Goal: Information Seeking & Learning: Learn about a topic

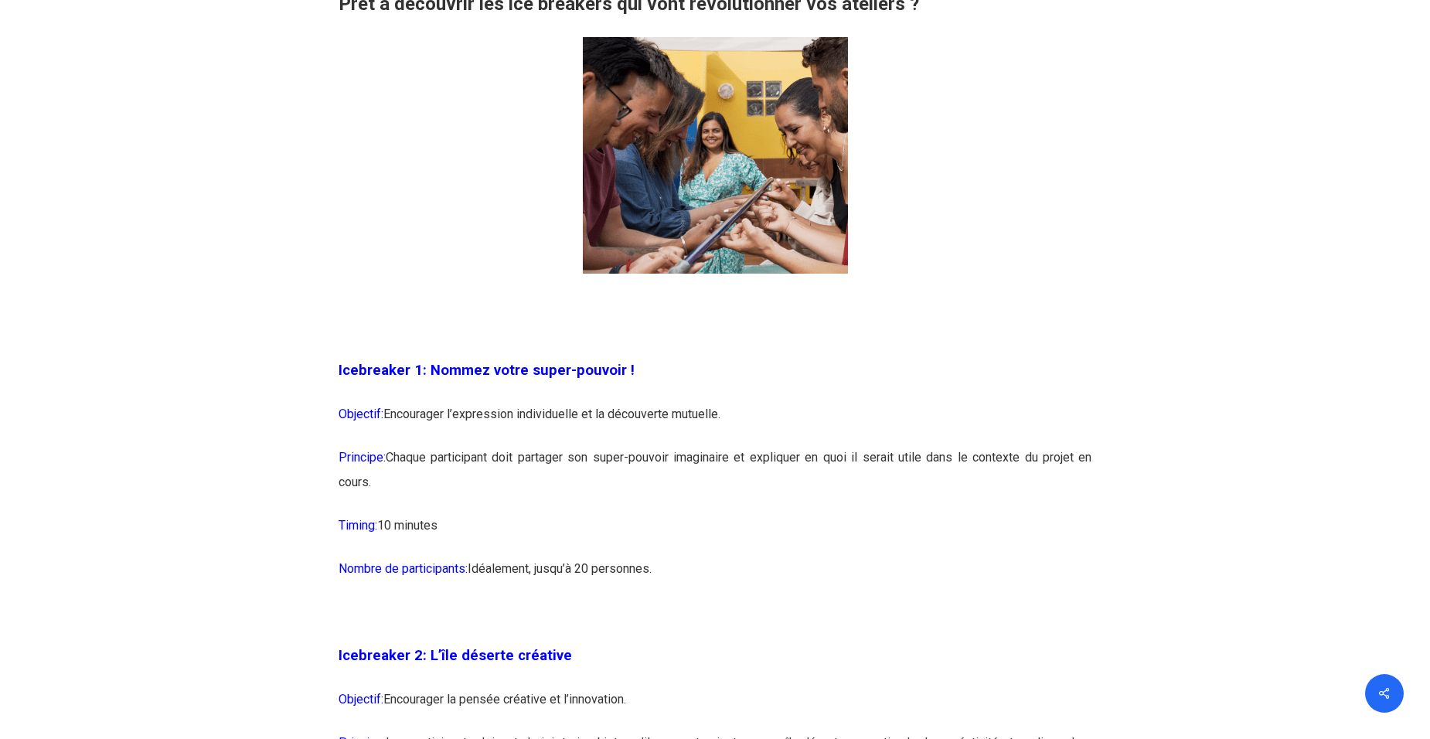
scroll to position [1079, 0]
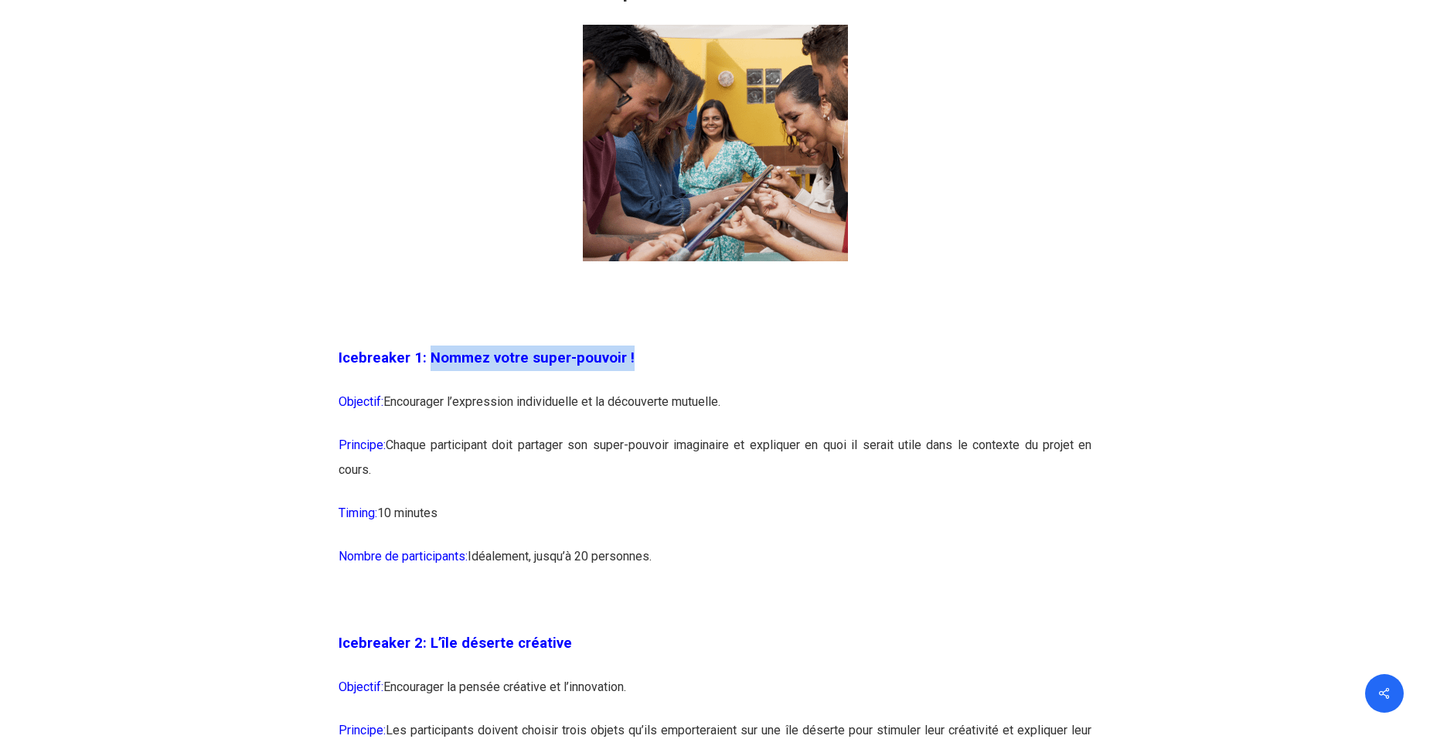
drag, startPoint x: 630, startPoint y: 358, endPoint x: 425, endPoint y: 371, distance: 205.2
click at [425, 371] on p "Icebreaker 1: Nommez votre super-pouvoir !" at bounding box center [716, 367] width 754 height 44
copy span "Nommez votre super-pouvoir !"
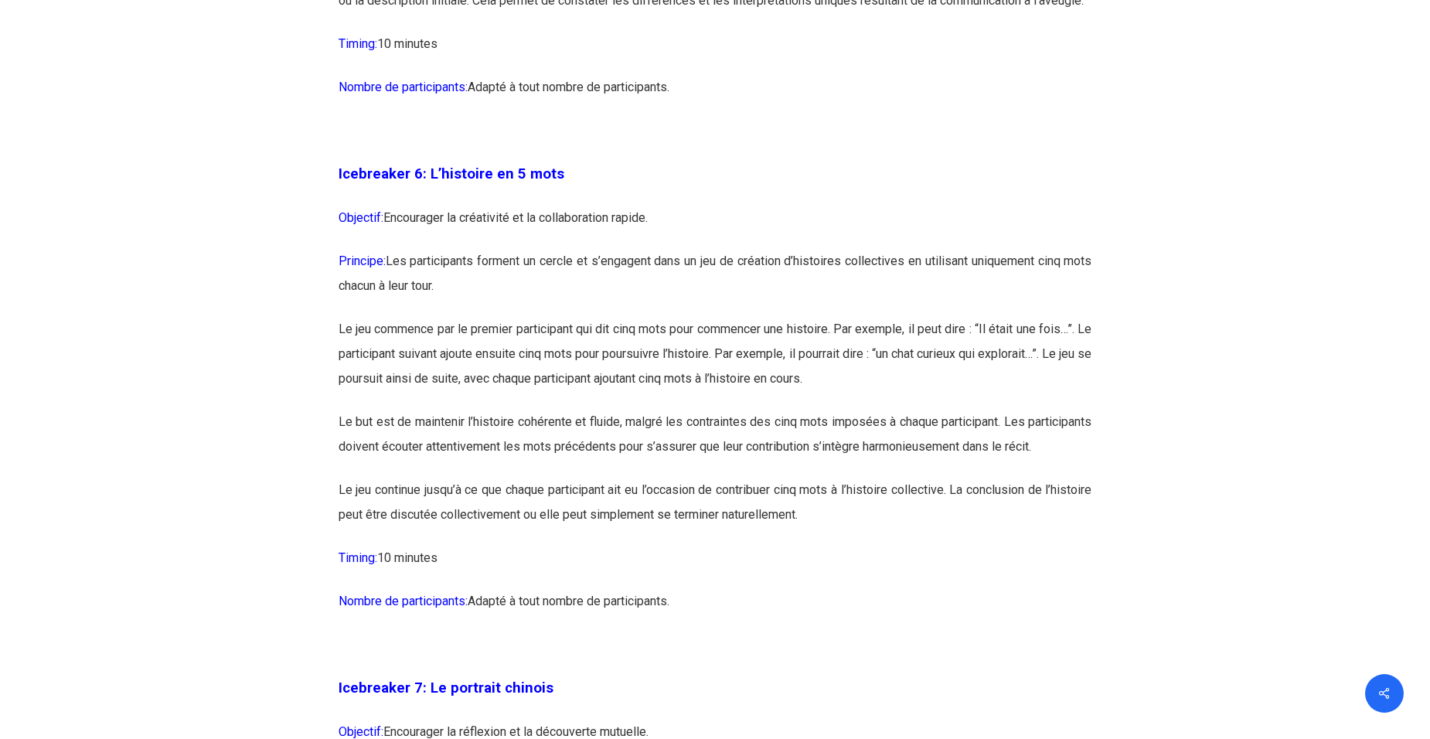
scroll to position [3315, 0]
drag, startPoint x: 342, startPoint y: 244, endPoint x: 838, endPoint y: 642, distance: 636.1
copy div "Loremips: Dolorsitam co adipiscing el se doeiusmodtemp incidi. Utlabore: Etd ma…"
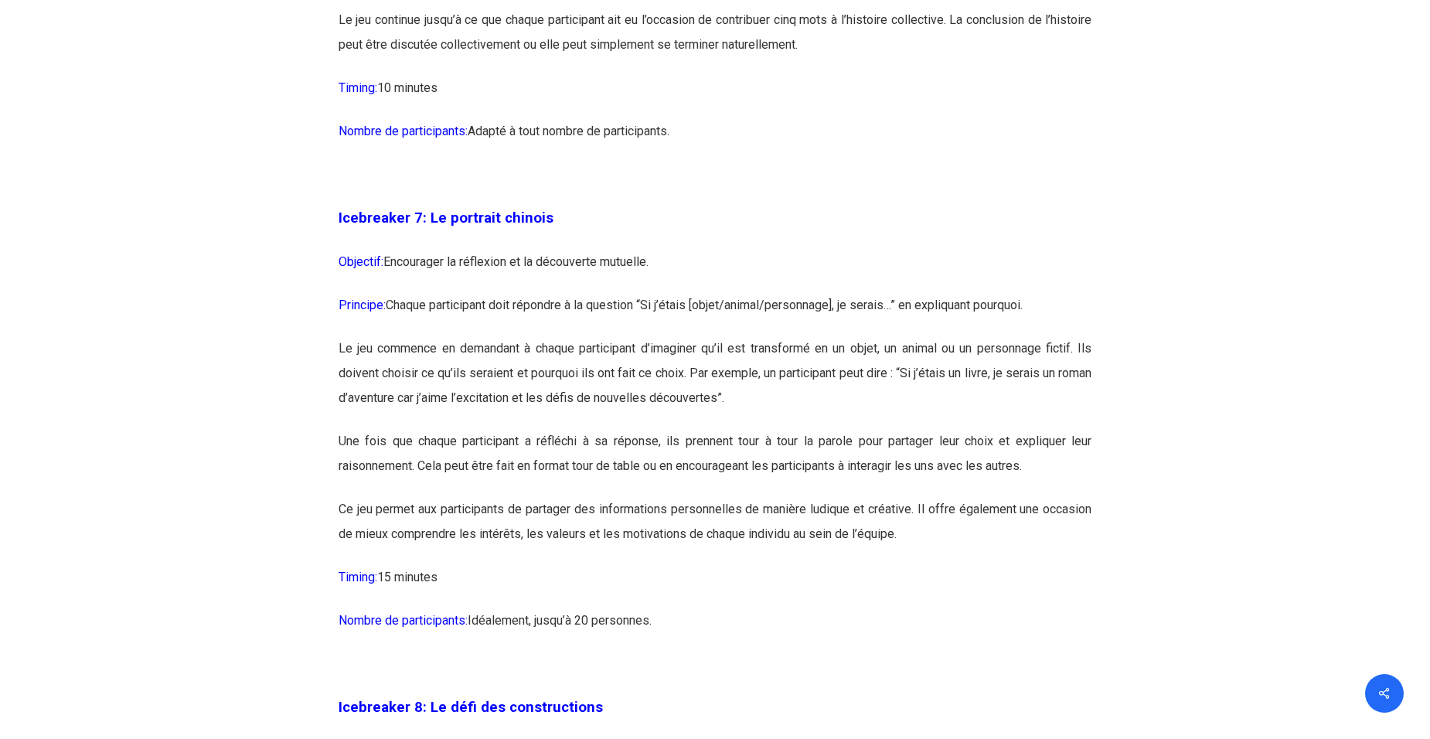
scroll to position [3784, 0]
click at [424, 226] on span "Icebreaker 7: Le portrait chinois" at bounding box center [446, 217] width 215 height 17
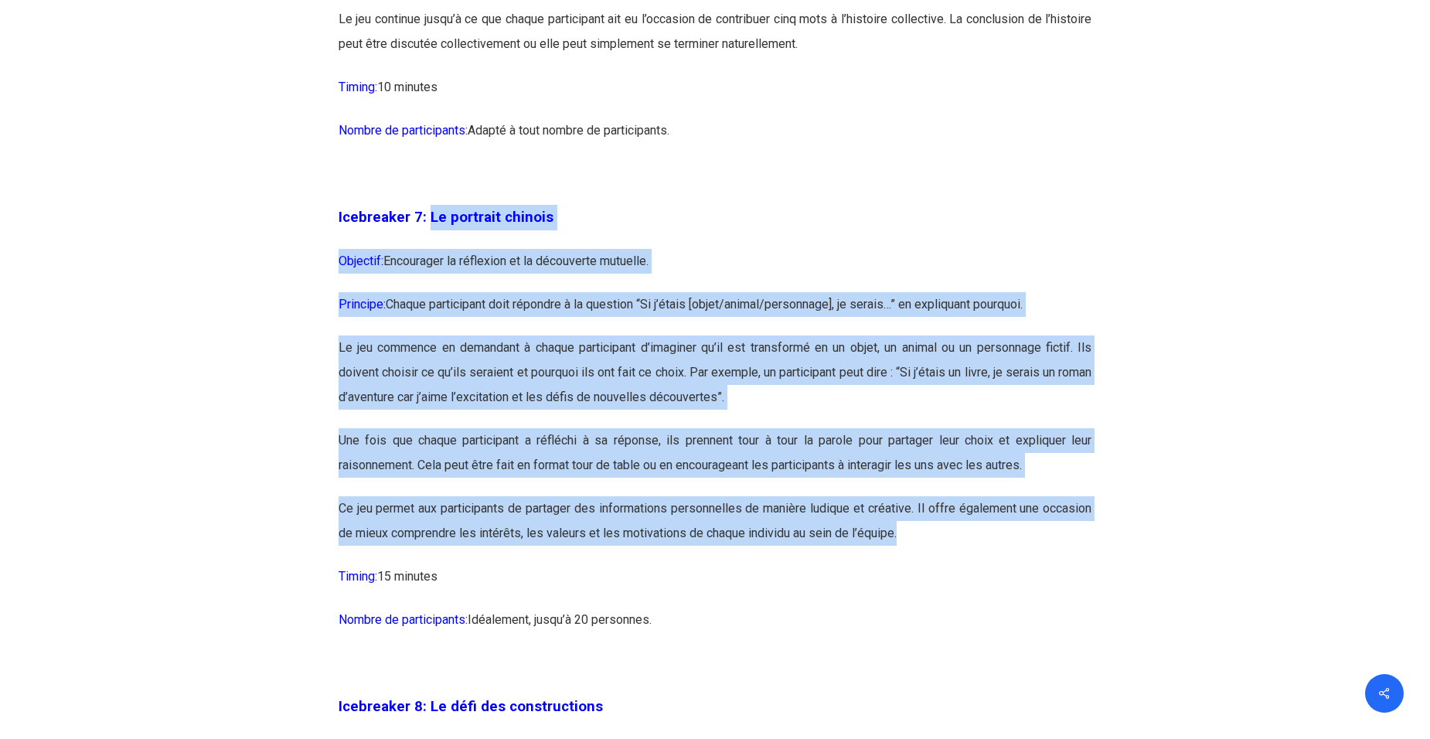
drag, startPoint x: 427, startPoint y: 264, endPoint x: 947, endPoint y: 589, distance: 613.1
drag, startPoint x: 466, startPoint y: 627, endPoint x: 427, endPoint y: 267, distance: 361.4
copy div "Lo ipsumdol sitamet Consecte: Adipiscing el seddoeius te in utlaboreet dolorema…"
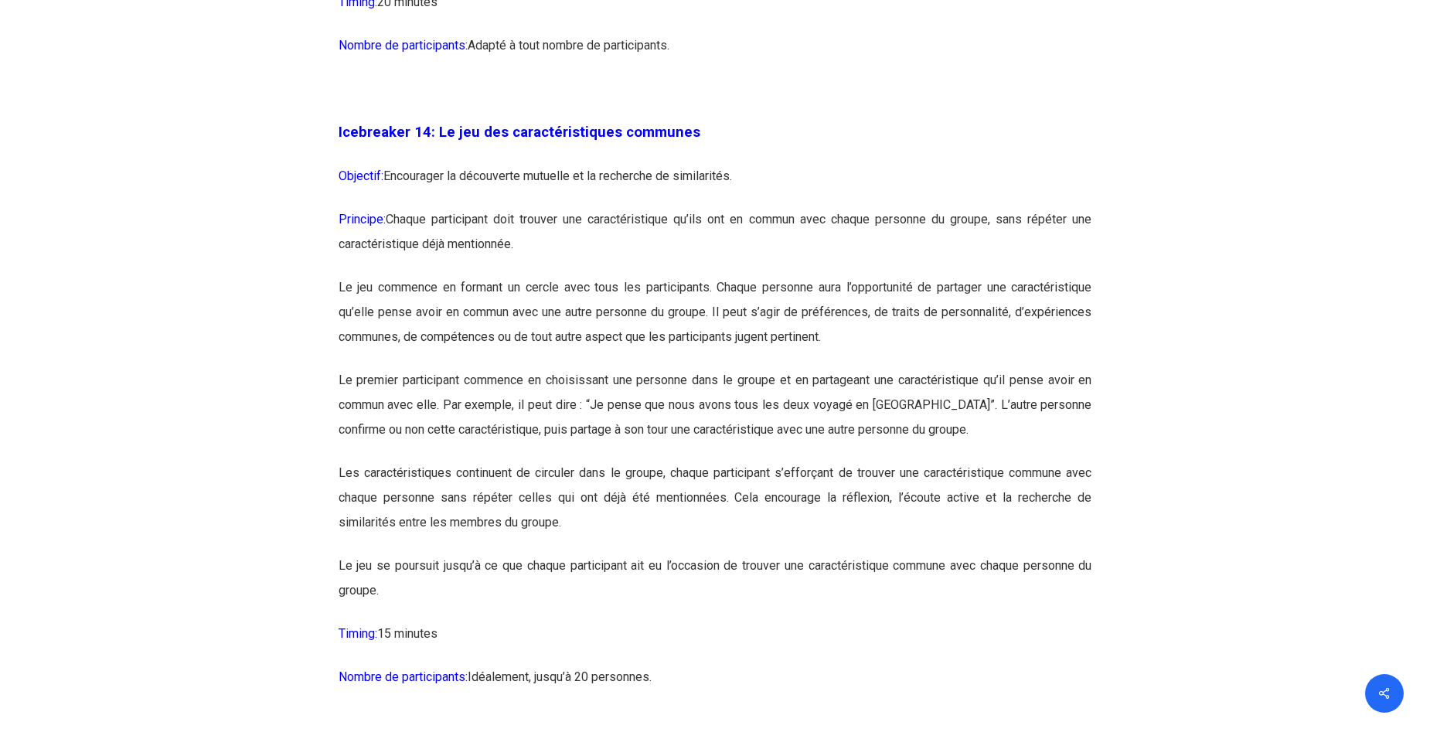
scroll to position [7307, 0]
drag, startPoint x: 434, startPoint y: 175, endPoint x: 808, endPoint y: 678, distance: 626.8
copy div "Lo ips dol sitametconsectet adipisci Elitsedd: Eiusmodtem in utlaboreet dolorem…"
click at [808, 663] on p "Timing: 15 minutes" at bounding box center [716, 641] width 754 height 43
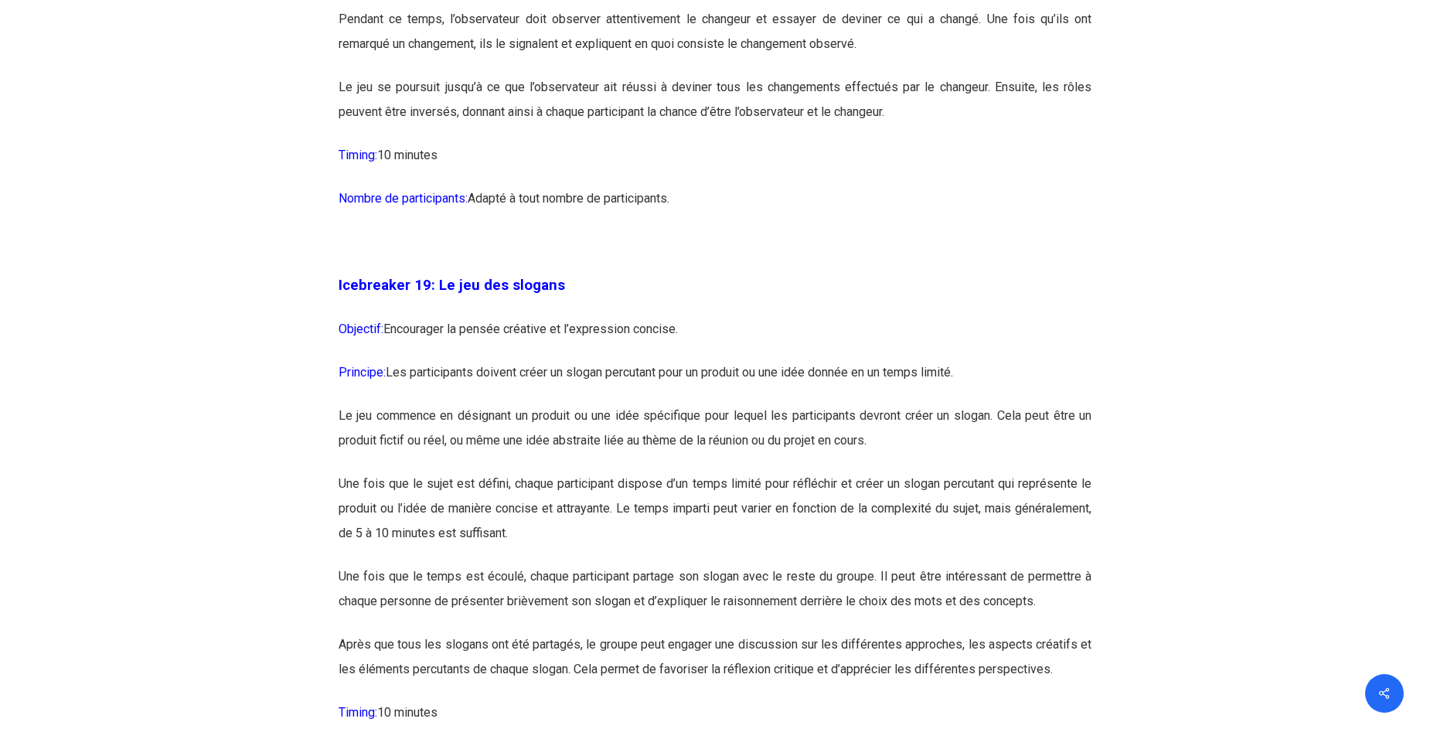
scroll to position [9700, 0]
